Goal: Communication & Community: Answer question/provide support

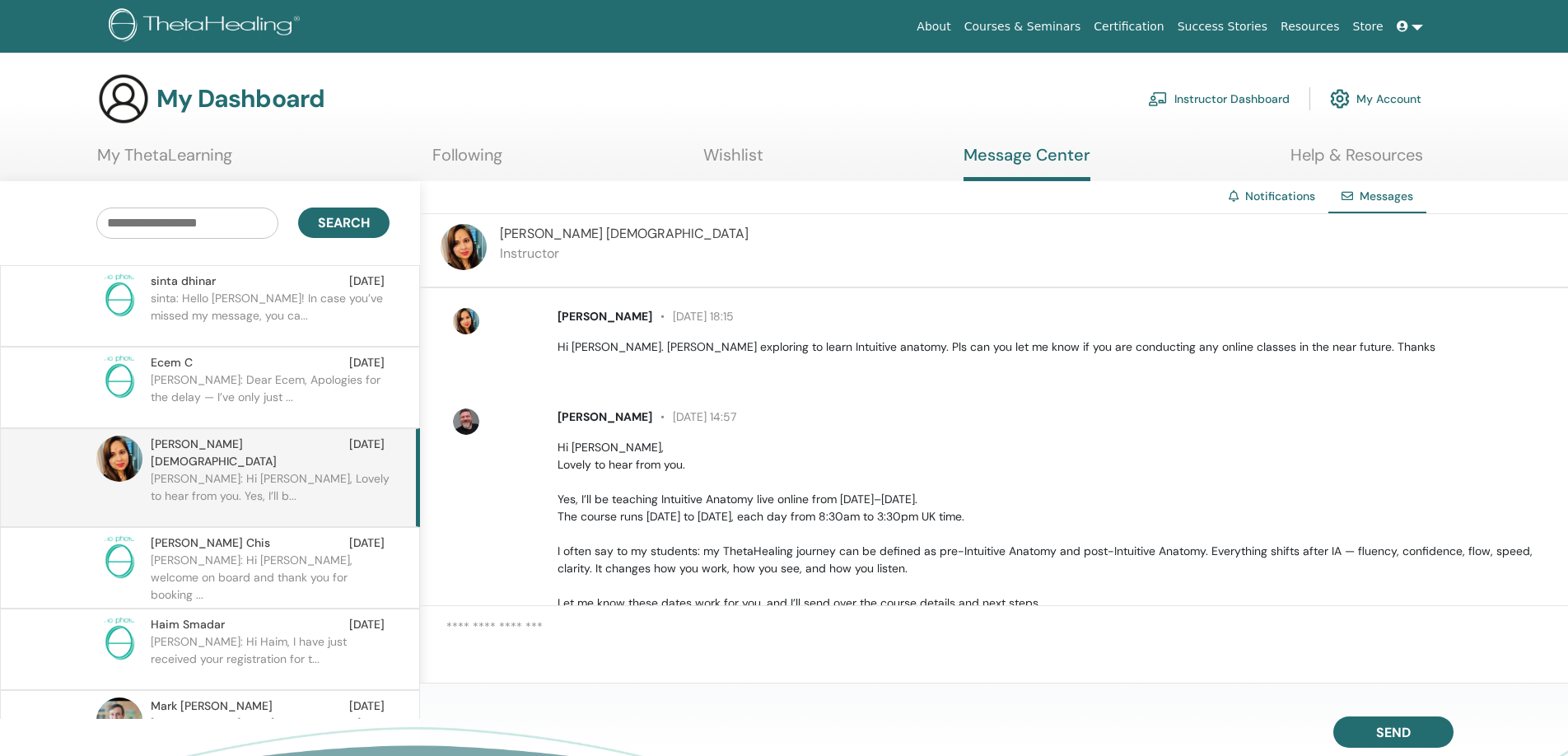
scroll to position [105, 0]
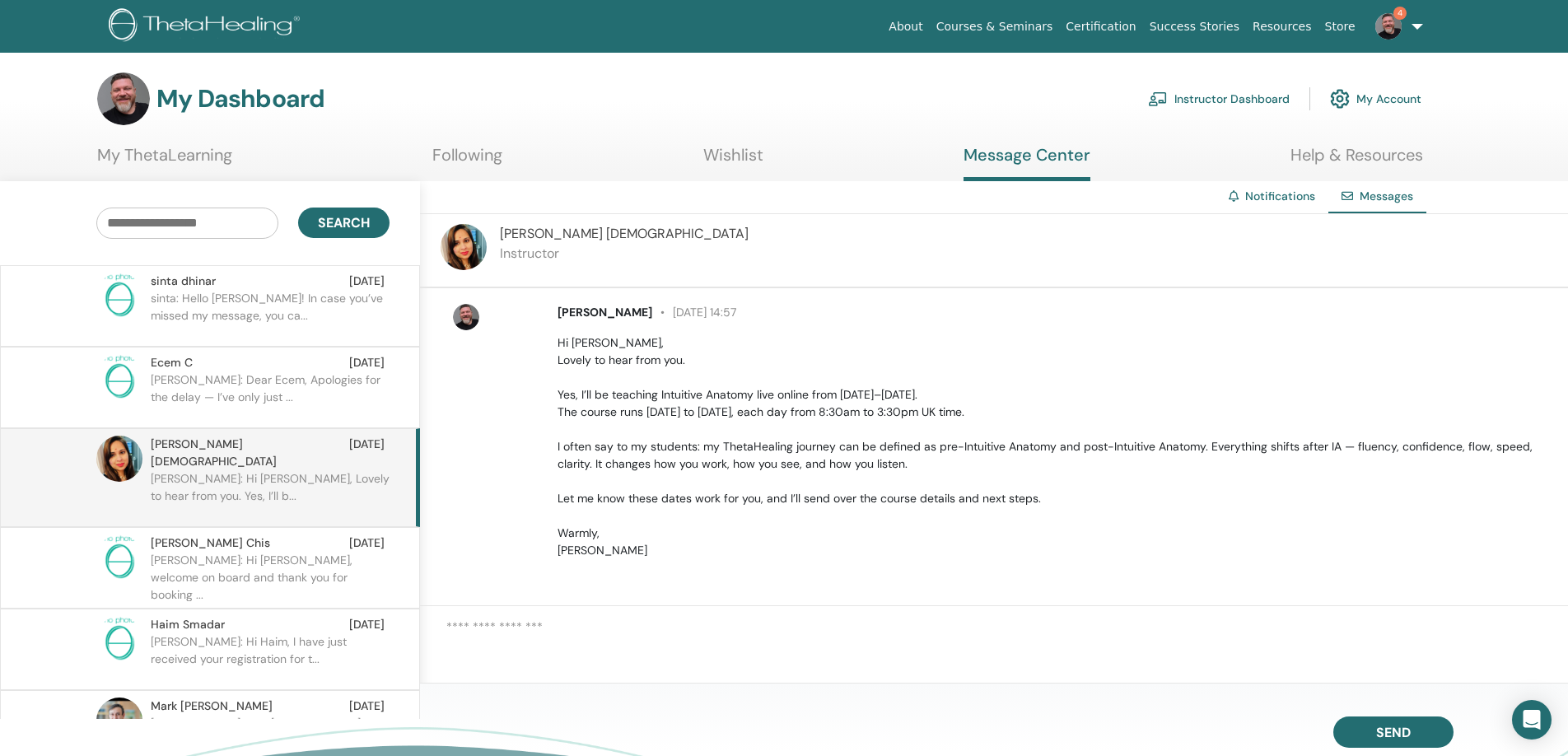
click at [210, 282] on span "sinta dhinar" at bounding box center [183, 281] width 65 height 17
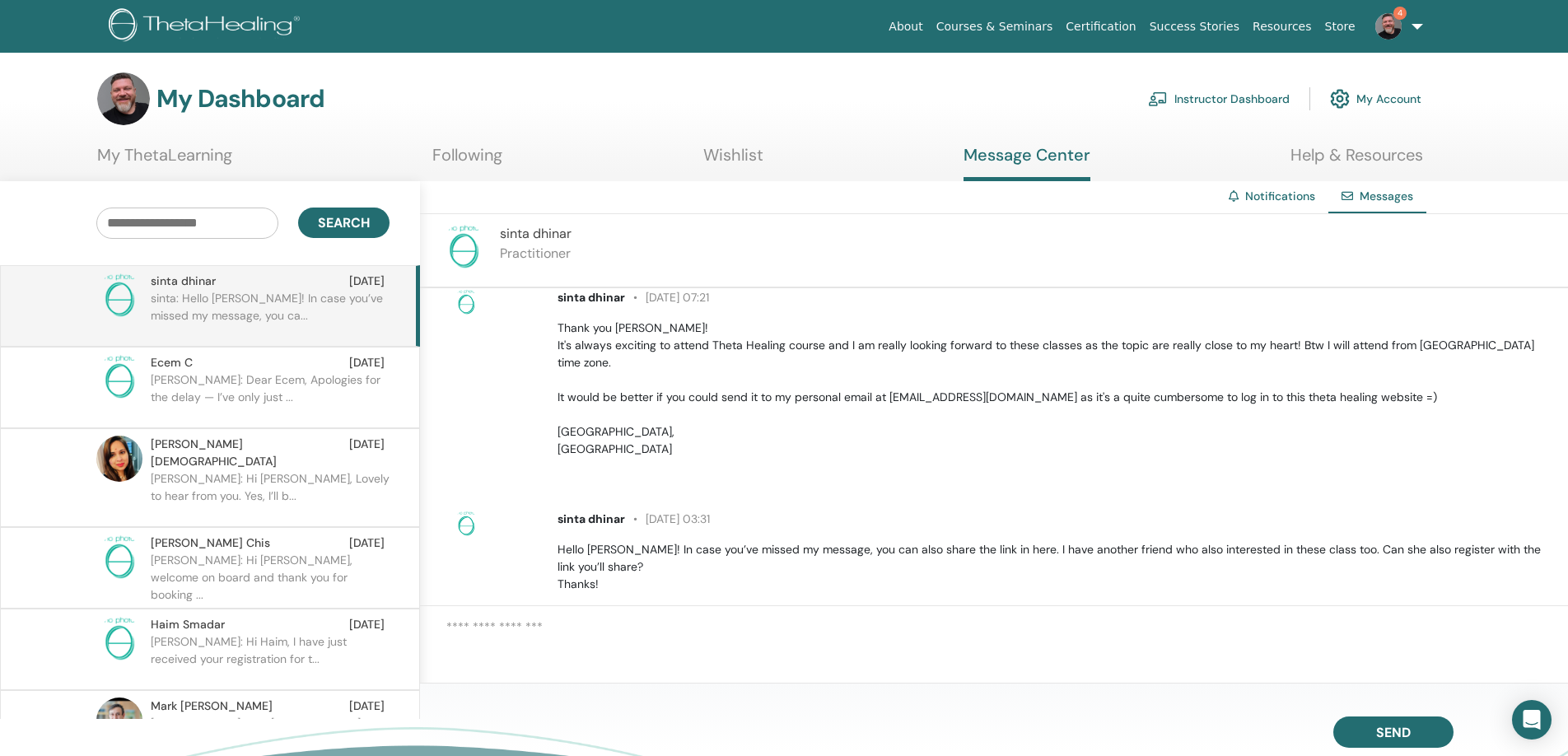
scroll to position [461, 0]
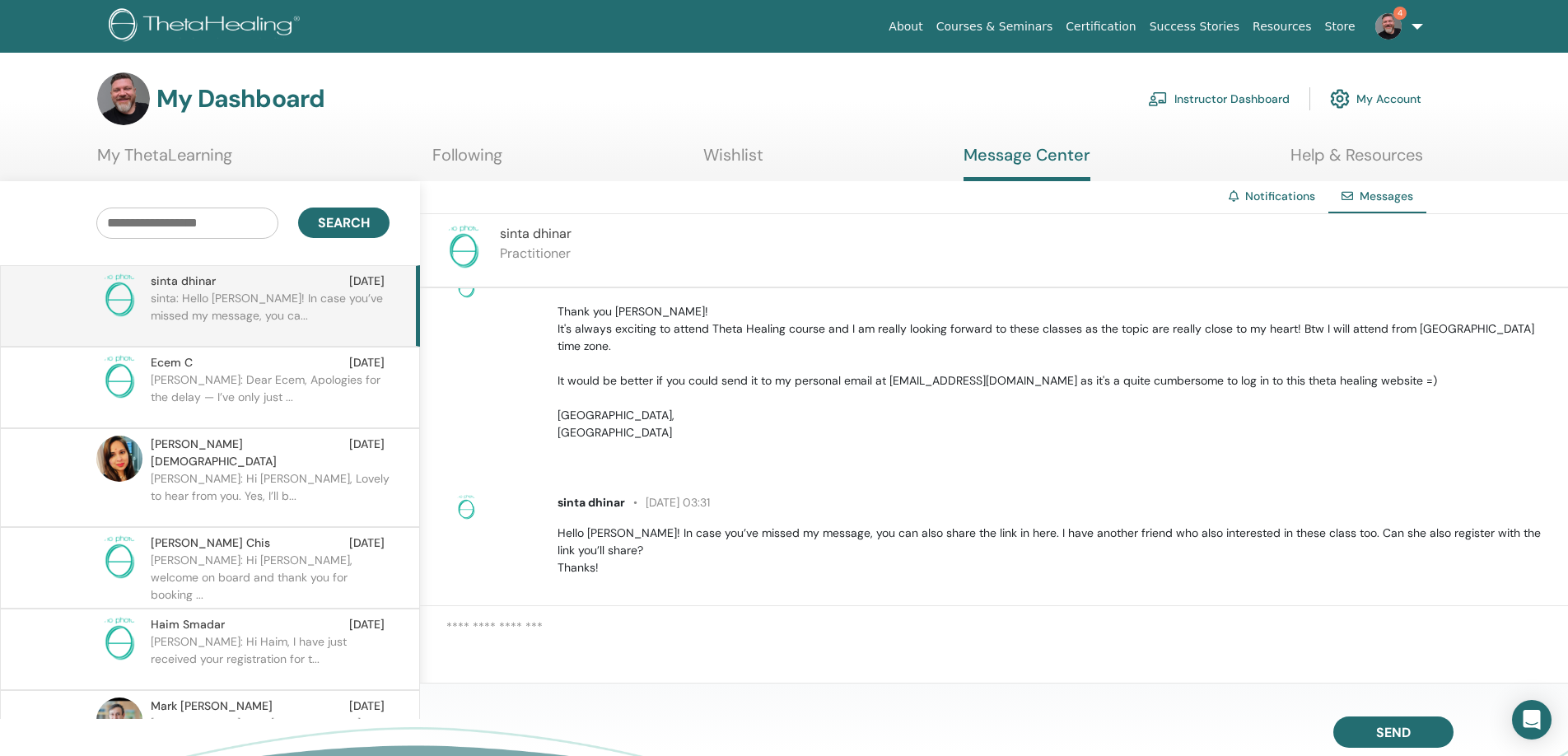
click at [221, 298] on p "sinta: Hello Errol! In case you’ve missed my message, you ca..." at bounding box center [270, 315] width 239 height 50
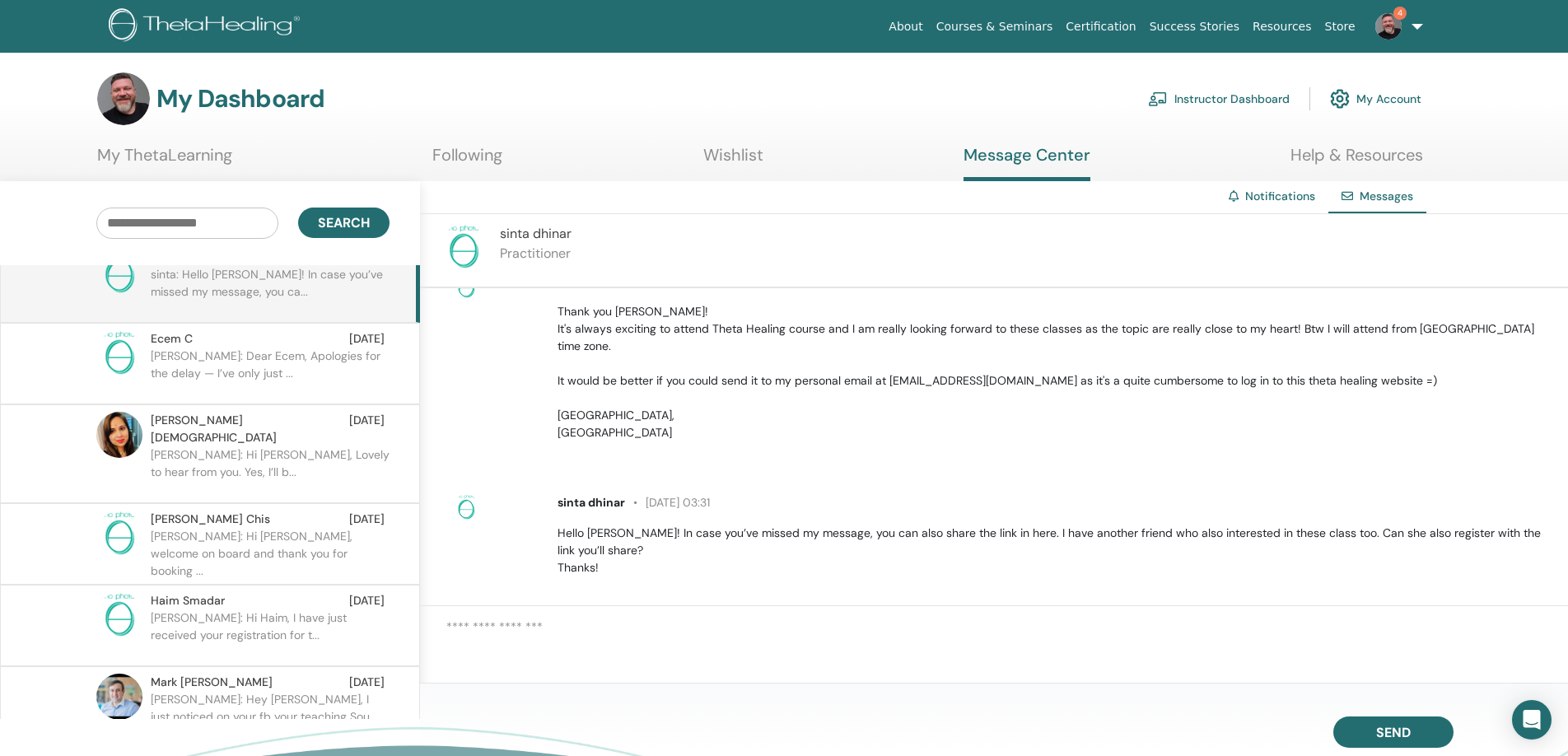
scroll to position [0, 0]
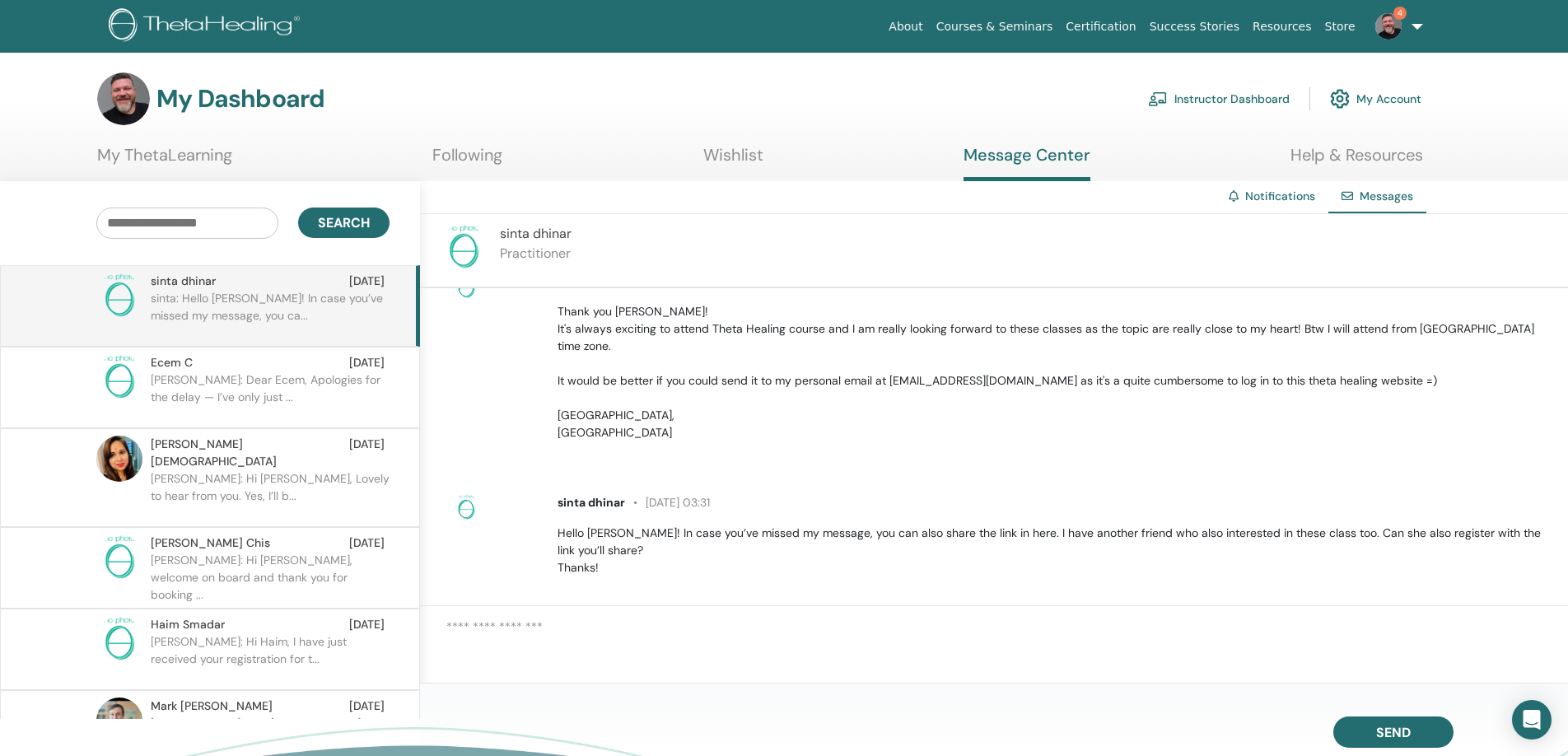
click at [166, 224] on input "text" at bounding box center [188, 223] width 182 height 31
click at [334, 213] on button "Search" at bounding box center [344, 222] width 91 height 30
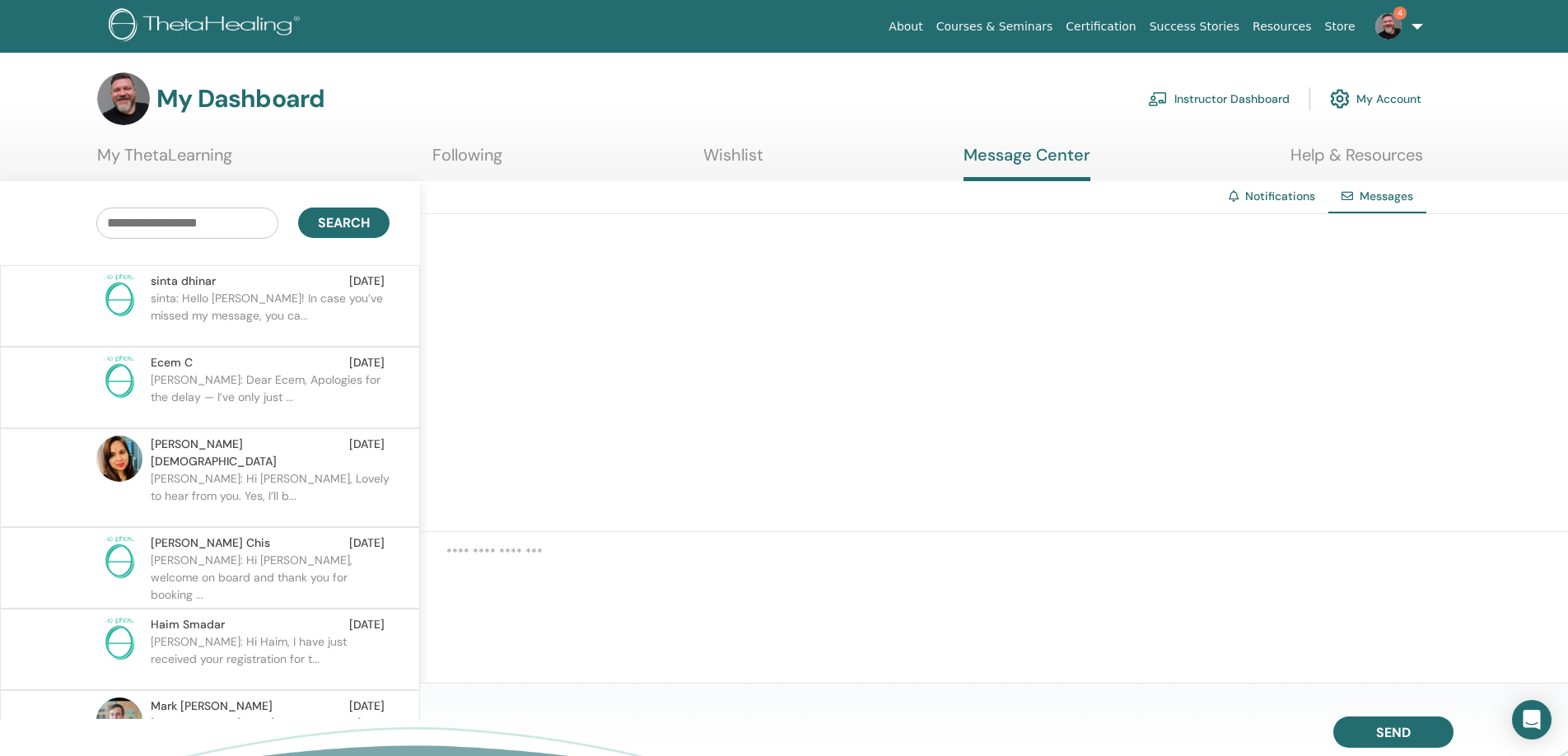
click at [1387, 30] on img at bounding box center [1388, 26] width 27 height 27
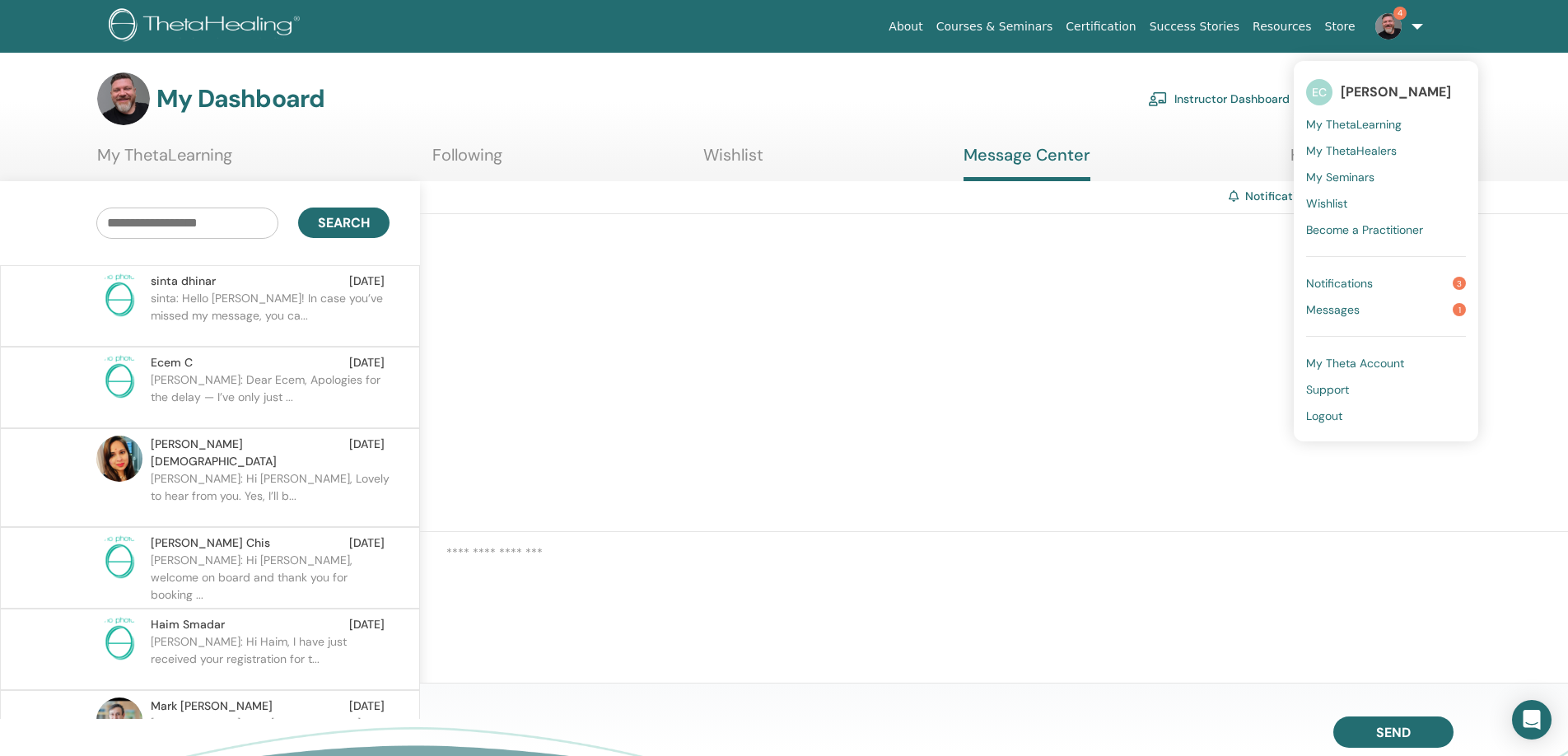
click at [1353, 308] on span "Messages" at bounding box center [1333, 309] width 53 height 15
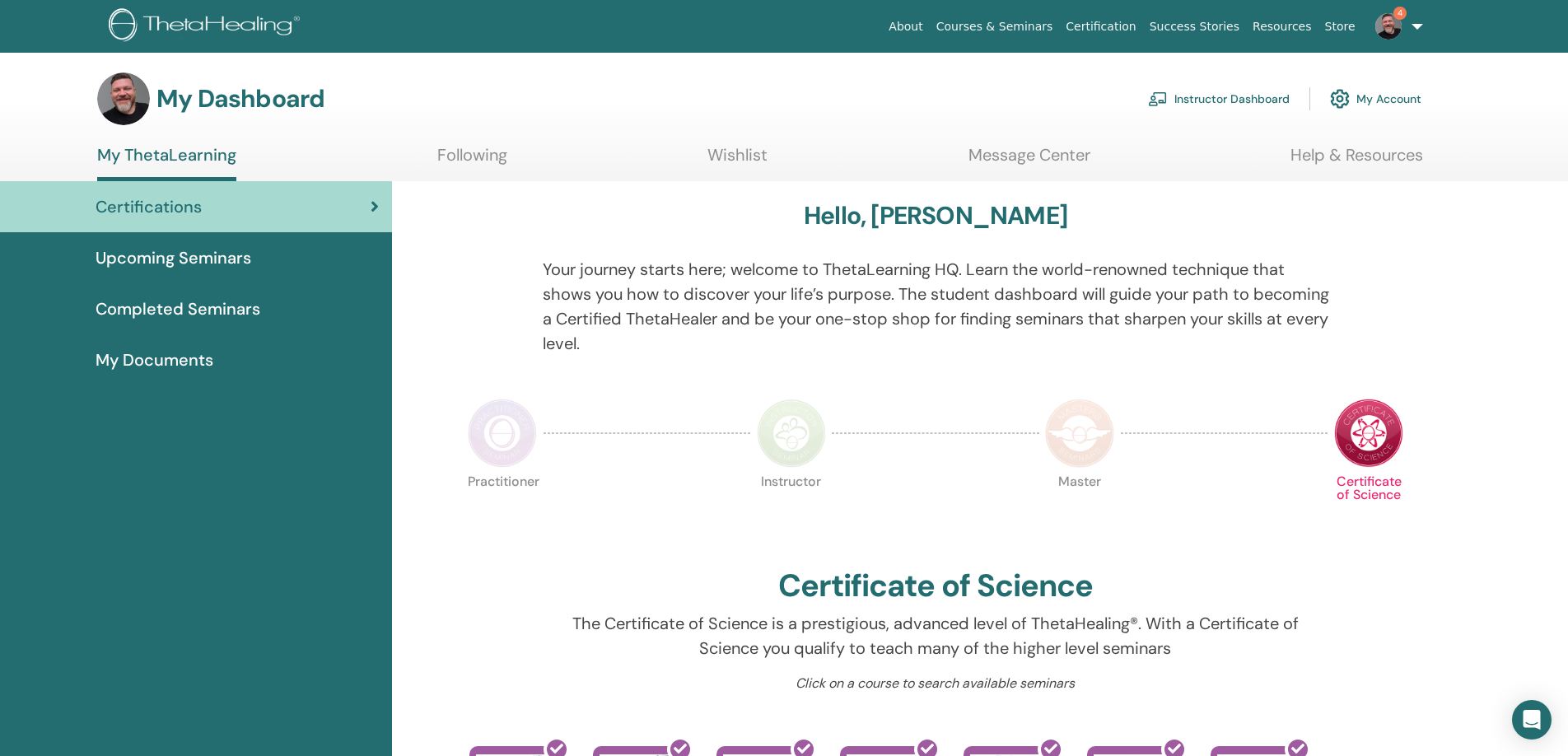
click at [1402, 30] on span "4" at bounding box center [1388, 26] width 40 height 13
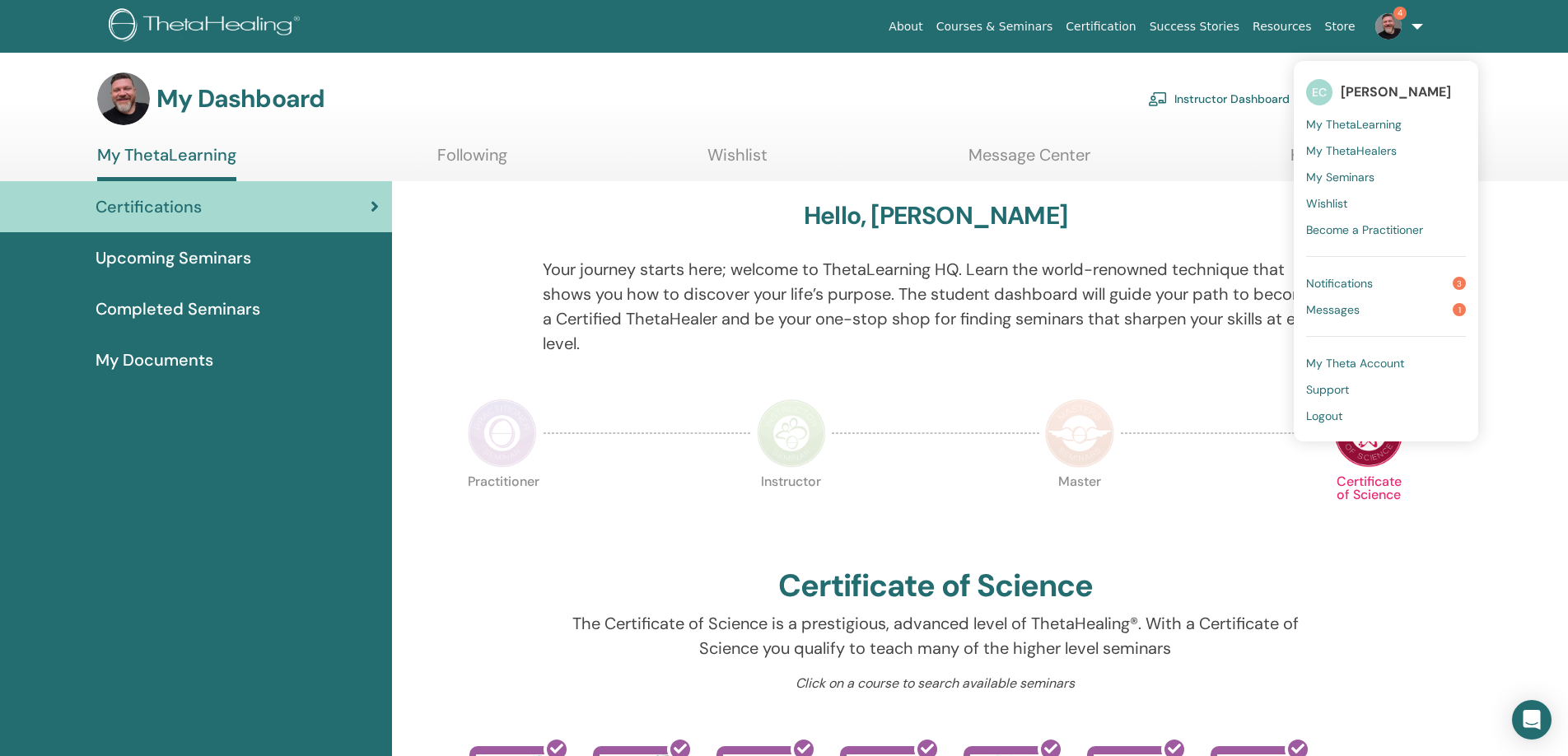
click at [1371, 313] on link "Messages 1" at bounding box center [1386, 309] width 159 height 27
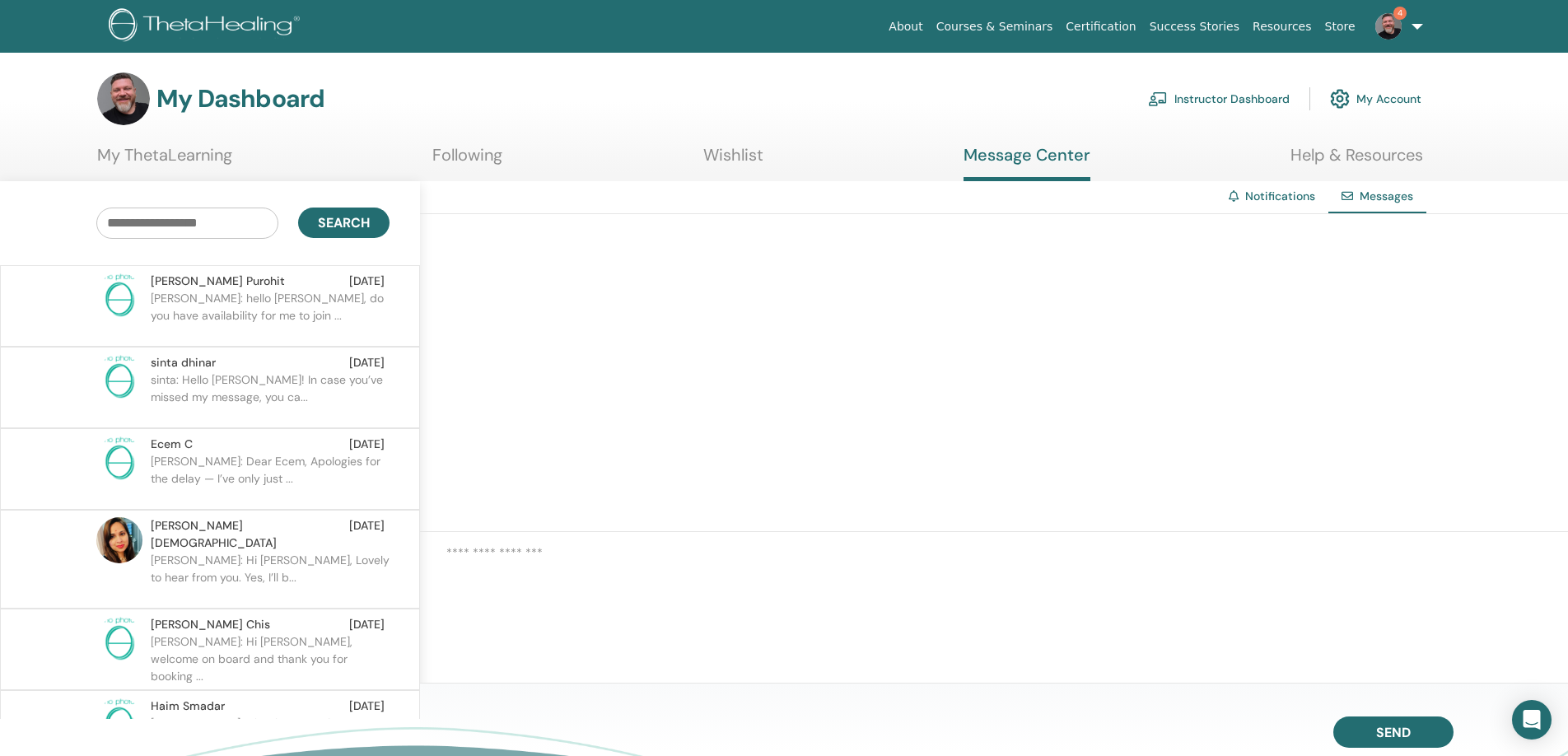
click at [295, 291] on p "Sweta: hello Errol, do you have availability for me to join ..." at bounding box center [270, 315] width 239 height 50
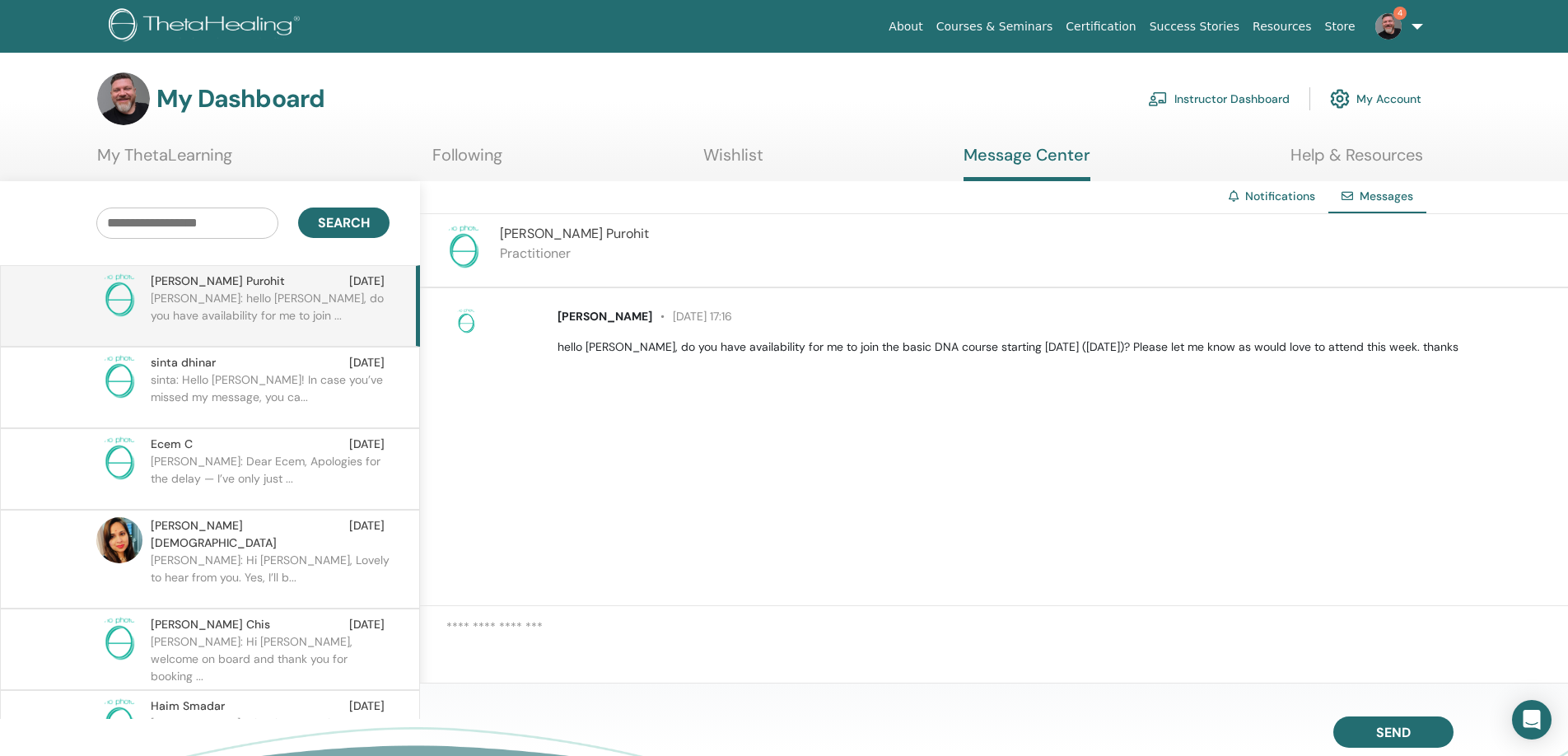
click at [1387, 28] on img at bounding box center [1388, 26] width 27 height 27
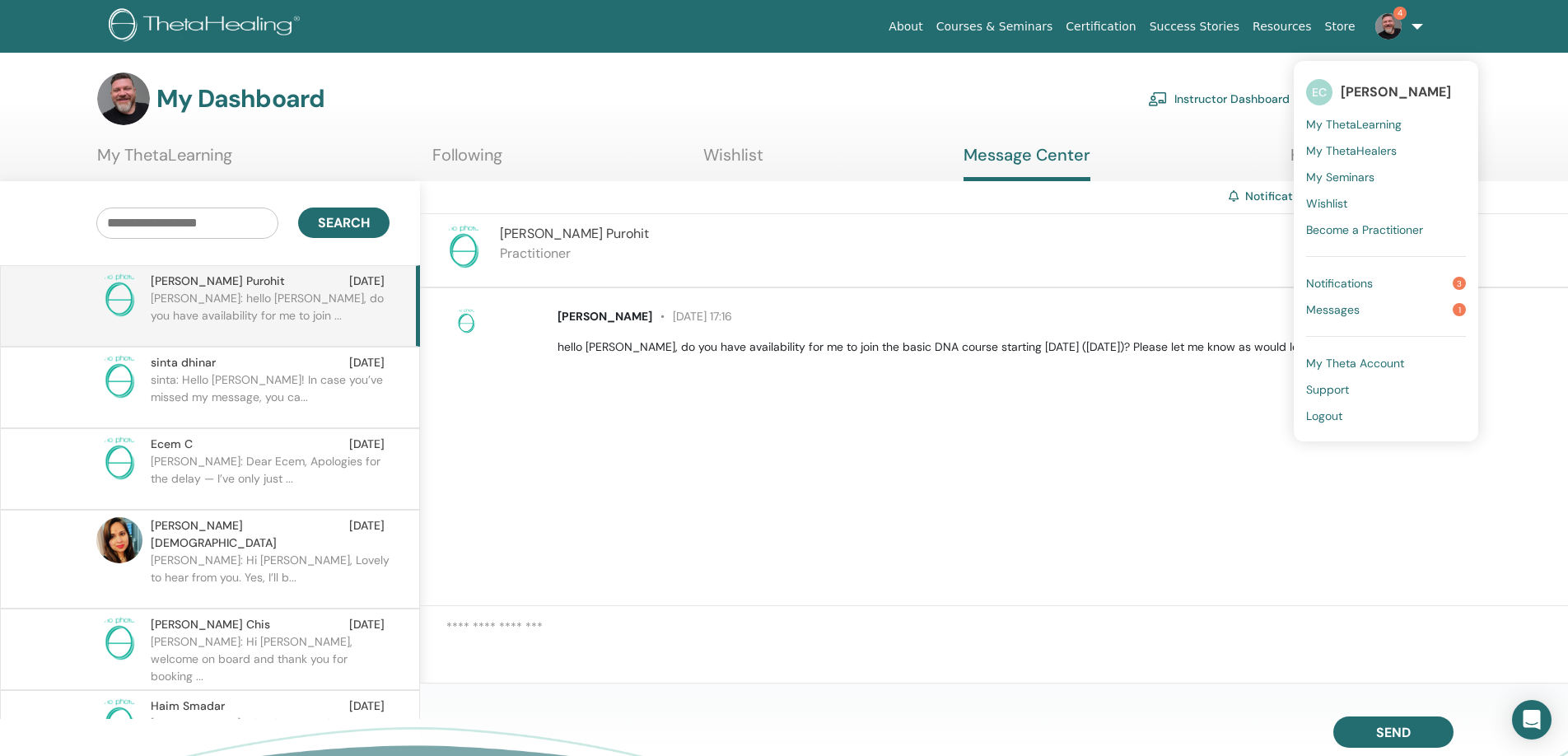
click at [1370, 280] on span "Notifications" at bounding box center [1340, 283] width 66 height 15
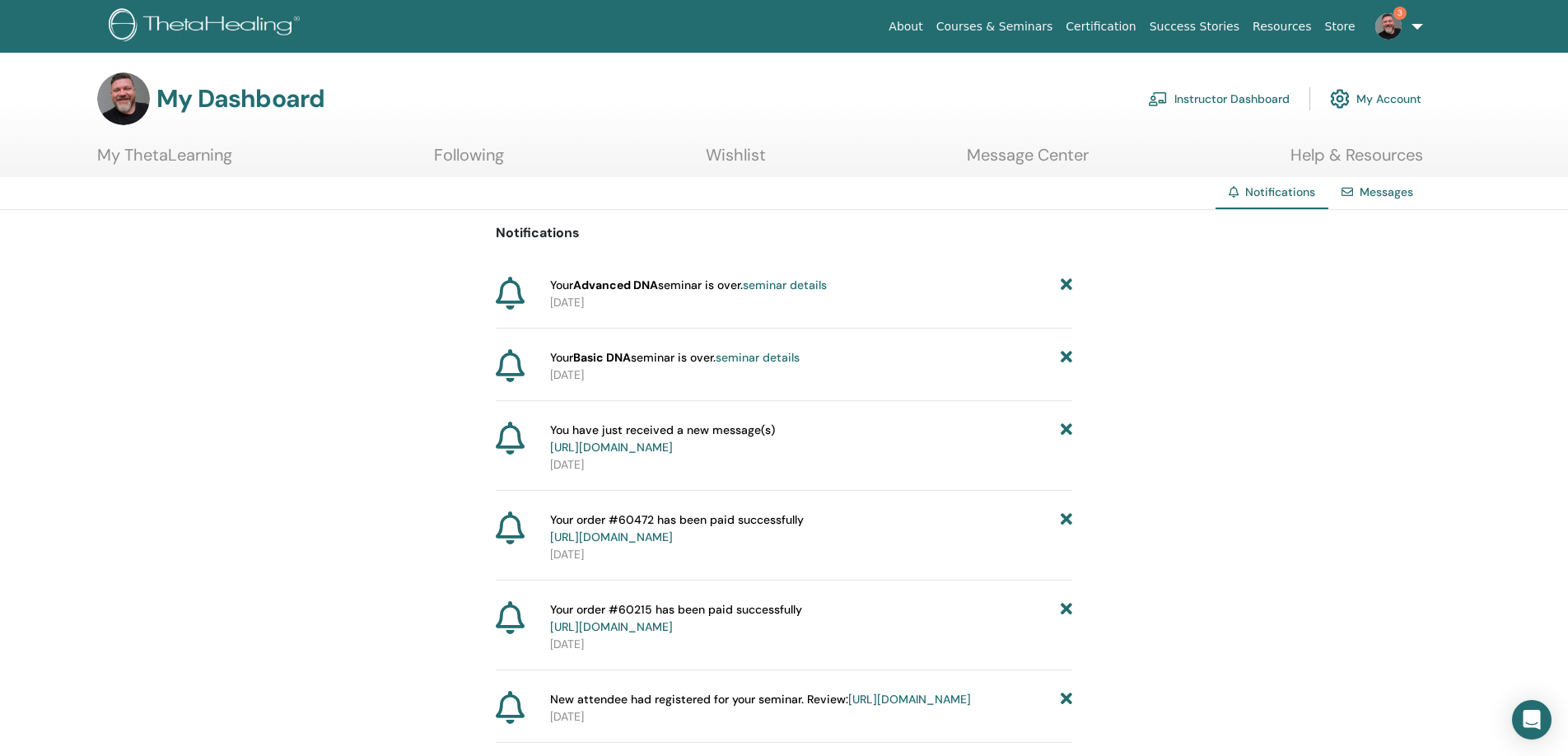
click at [1390, 22] on img at bounding box center [1388, 26] width 27 height 27
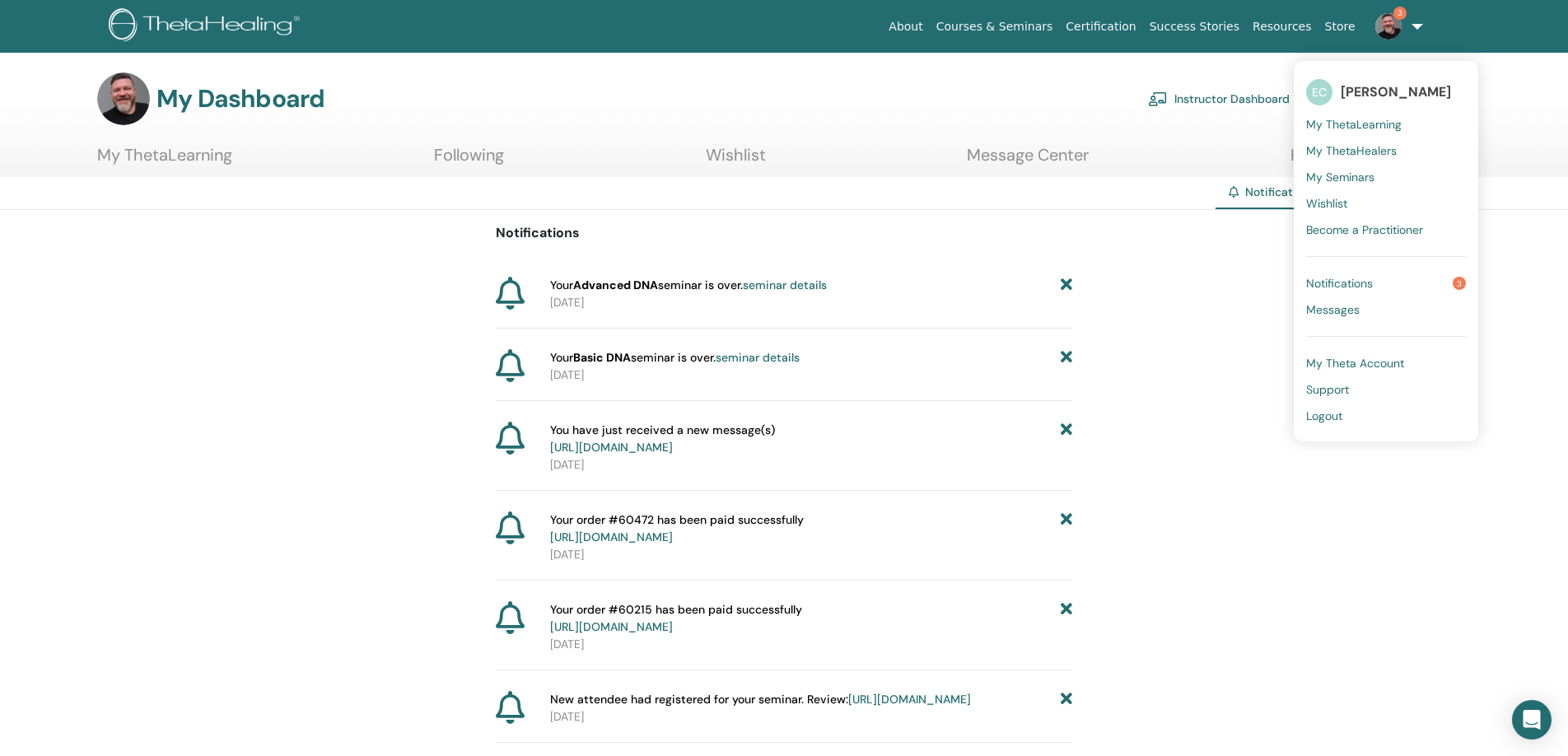
click at [1362, 284] on span "Notifications" at bounding box center [1340, 283] width 66 height 15
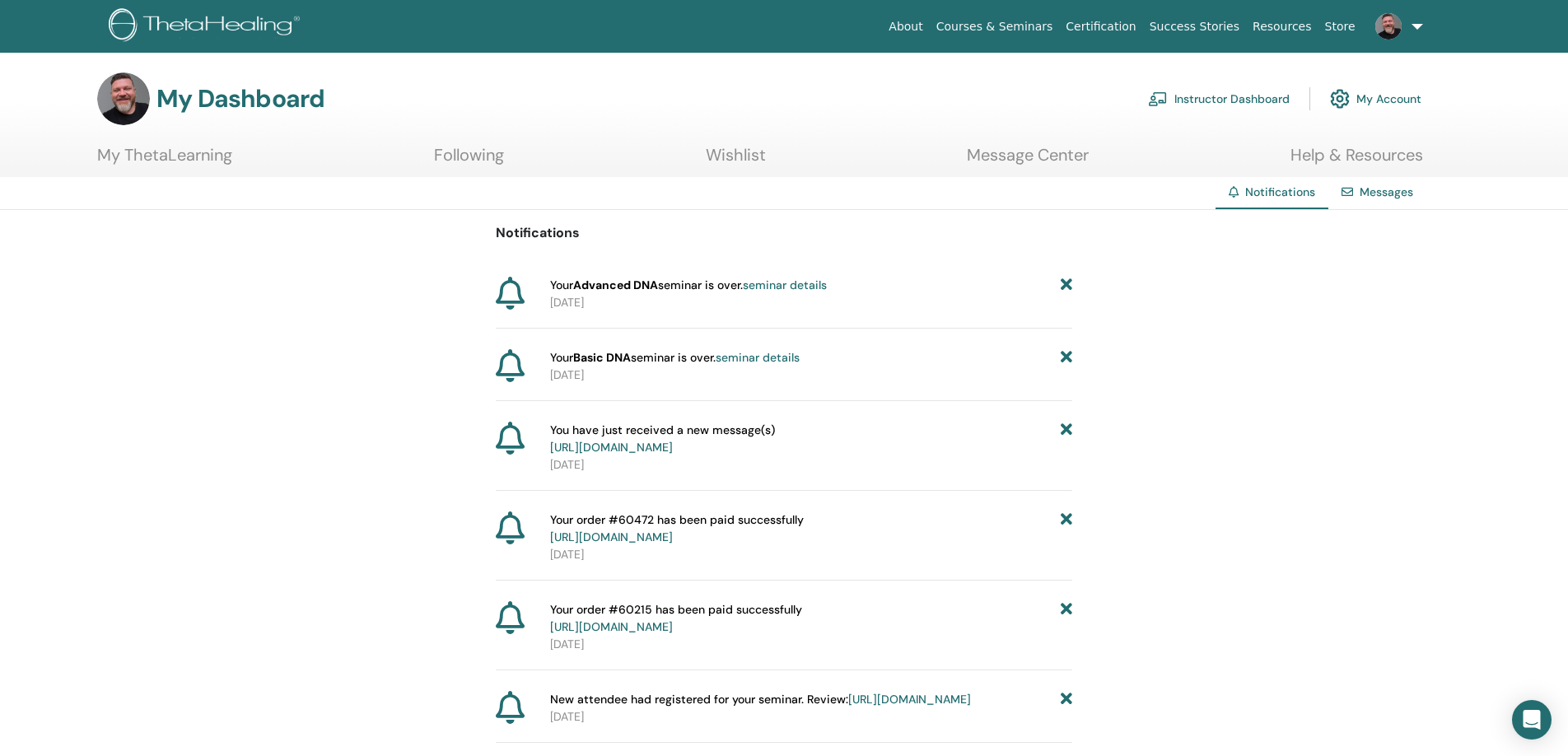
click at [654, 357] on span "Your Basic DNA seminar is over. seminar details" at bounding box center [674, 357] width 250 height 17
click at [1414, 27] on link at bounding box center [1395, 26] width 67 height 52
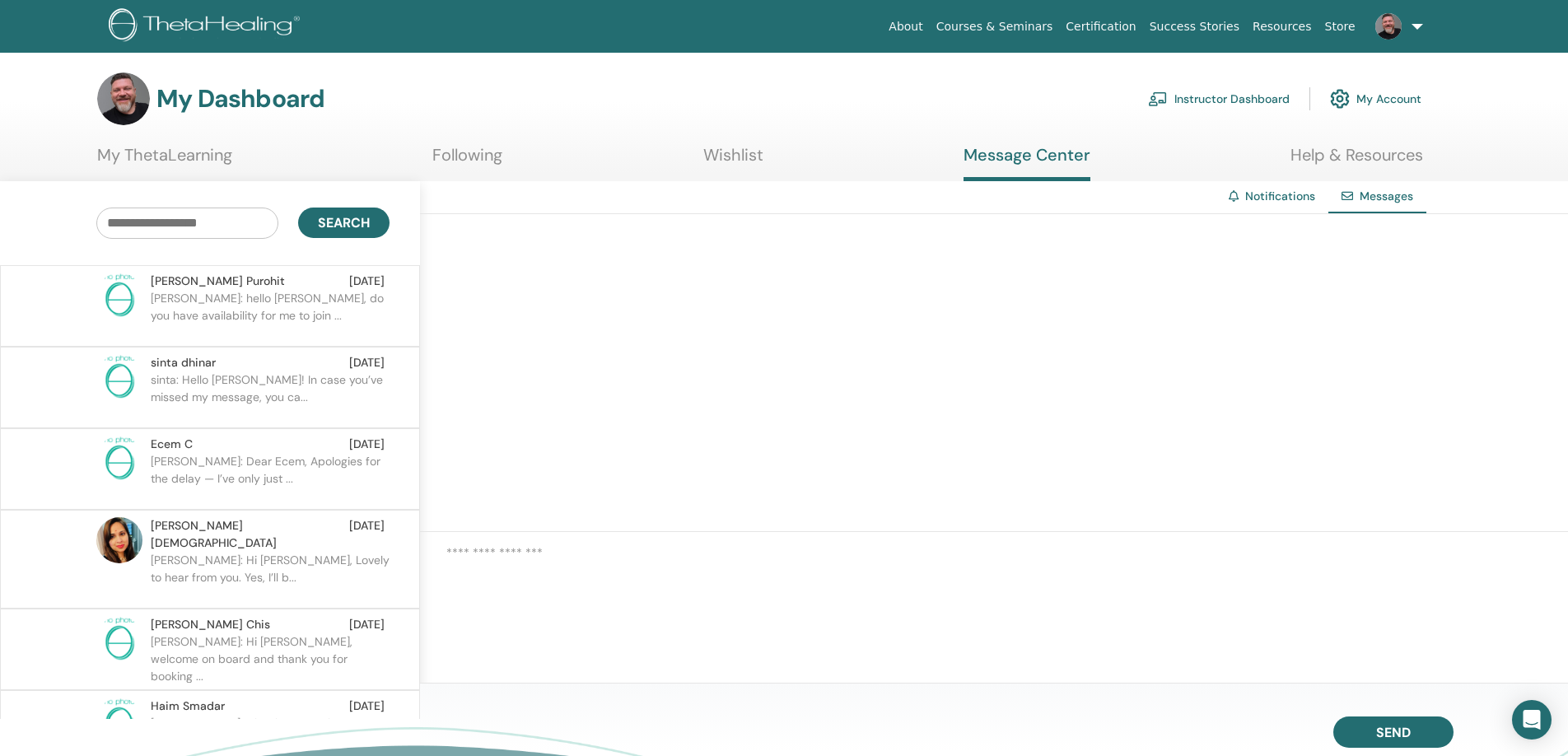
click at [193, 296] on p "[PERSON_NAME]: hello [PERSON_NAME], do you have availability for me to join ..." at bounding box center [270, 315] width 239 height 50
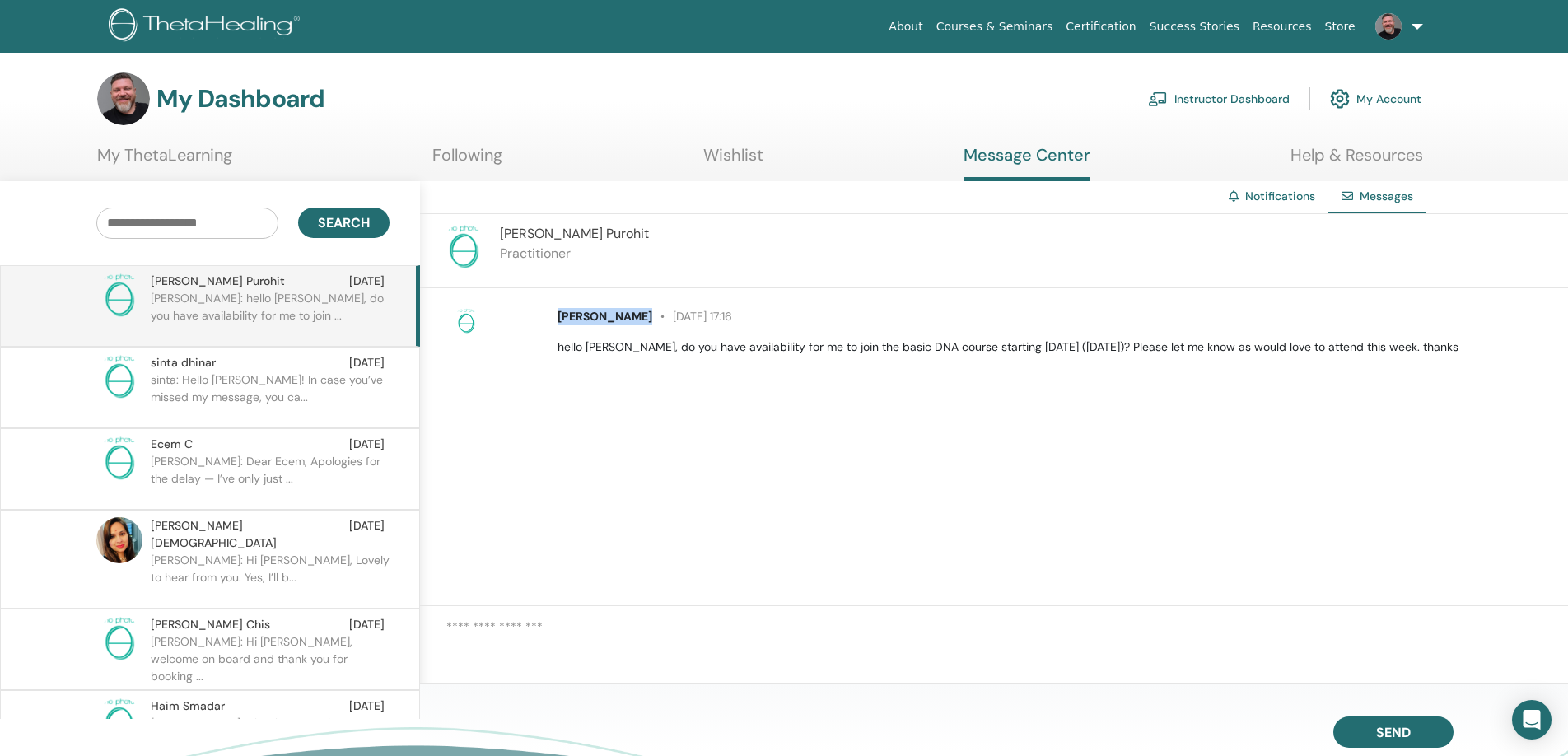
drag, startPoint x: 559, startPoint y: 314, endPoint x: 637, endPoint y: 314, distance: 78.0
click at [637, 314] on p "[PERSON_NAME] [DATE] 17:16" at bounding box center [1053, 316] width 991 height 17
copy span "[PERSON_NAME]"
